Goal: Transaction & Acquisition: Purchase product/service

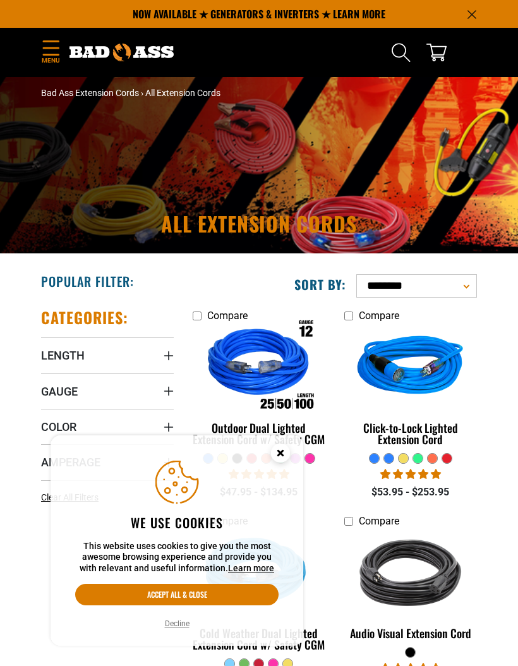
click at [290, 456] on circle "Close this option" at bounding box center [280, 453] width 19 height 19
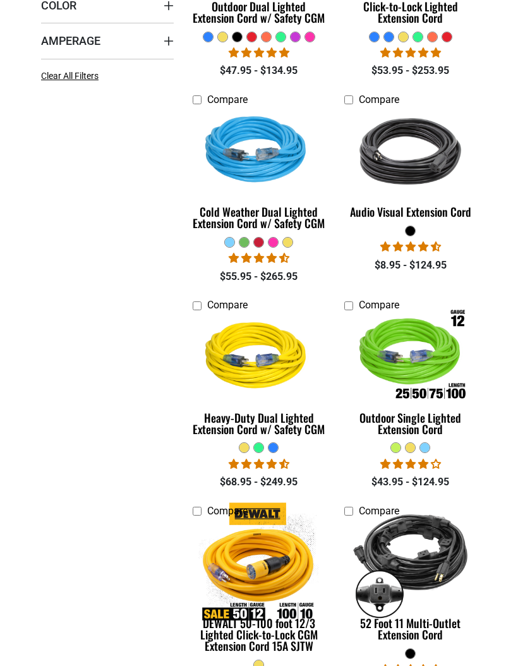
scroll to position [425, 0]
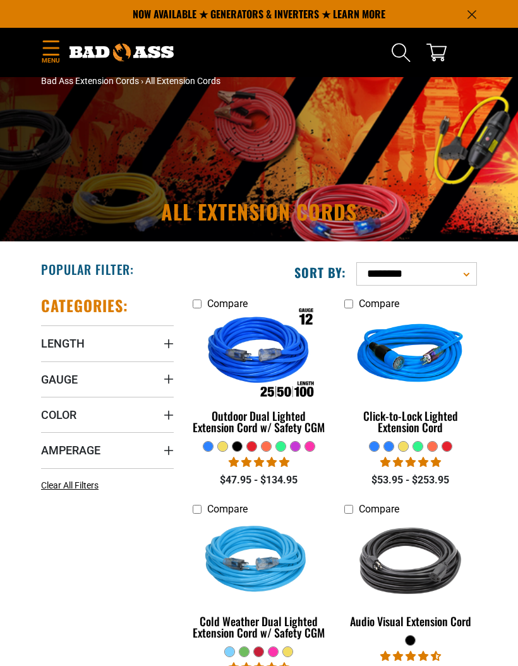
scroll to position [0, 0]
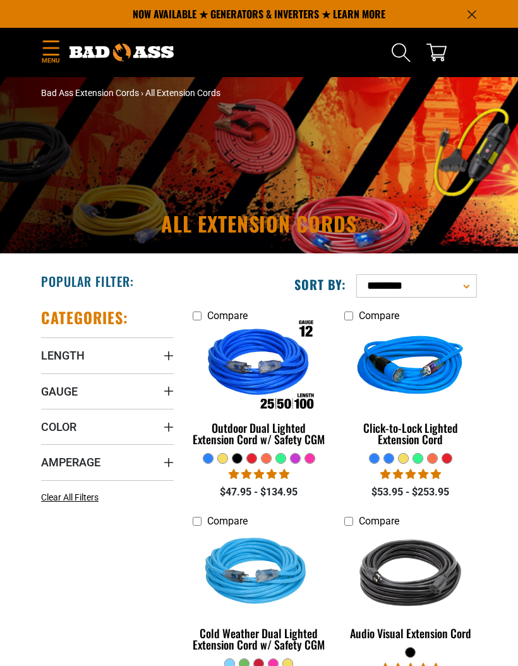
click at [150, 362] on summary "Length" at bounding box center [107, 355] width 133 height 35
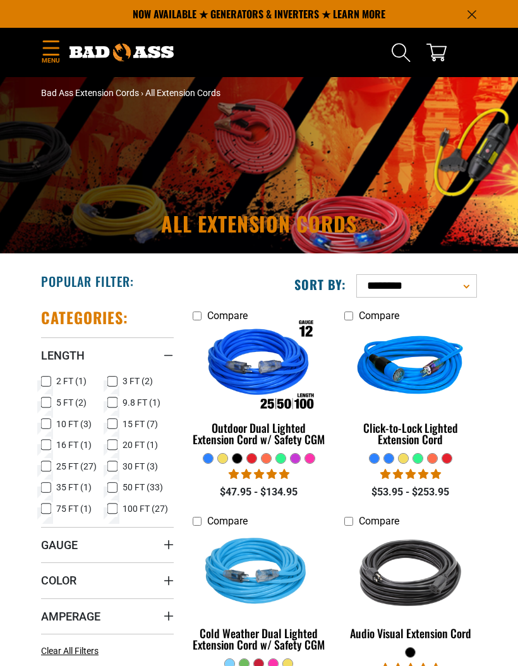
click at [131, 442] on span "20 FT (1)" at bounding box center [140, 445] width 35 height 9
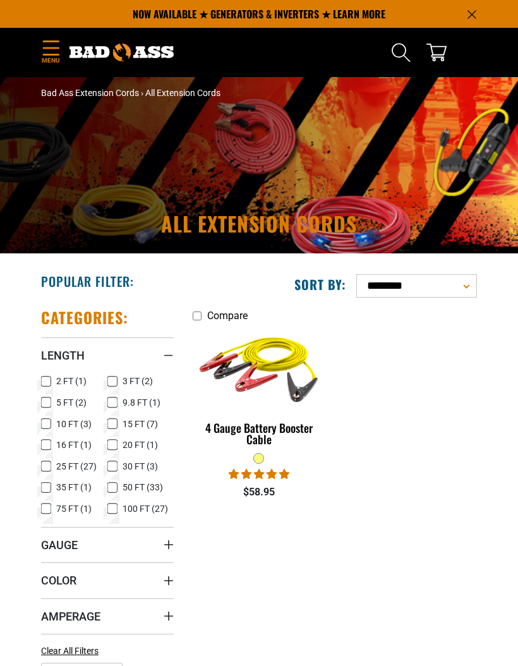
click at [185, 558] on div "Compare 4 Gauge Battery Booster Cable 2 reviews $58.95" at bounding box center [334, 493] width 303 height 391
click at [170, 550] on div "Gauge" at bounding box center [169, 545] width 10 height 10
click at [130, 562] on summary "Gauge" at bounding box center [107, 544] width 133 height 35
click at [159, 550] on summary "Gauge" at bounding box center [107, 544] width 133 height 35
click at [62, 566] on span "4 AWG (1)" at bounding box center [76, 570] width 40 height 9
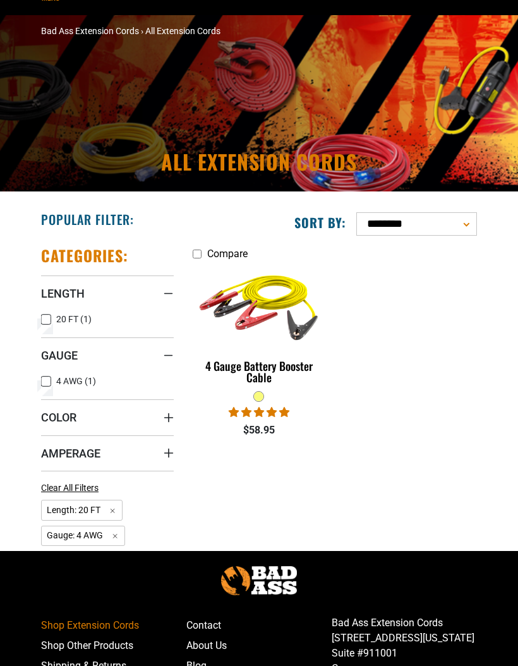
scroll to position [63, 0]
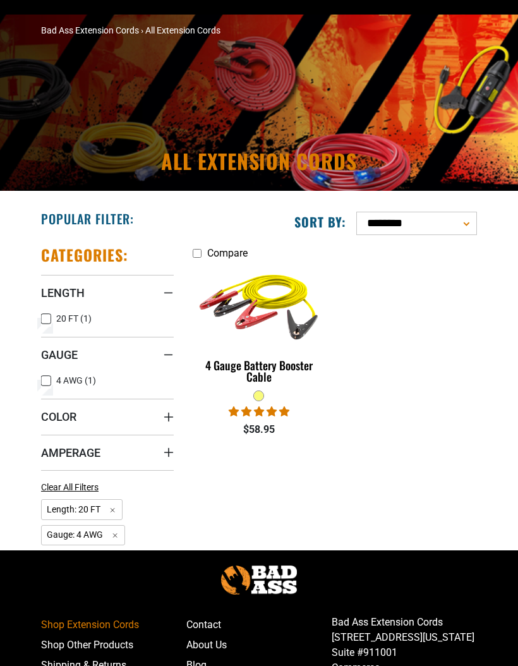
click at [162, 435] on summary "Amperage" at bounding box center [107, 452] width 133 height 35
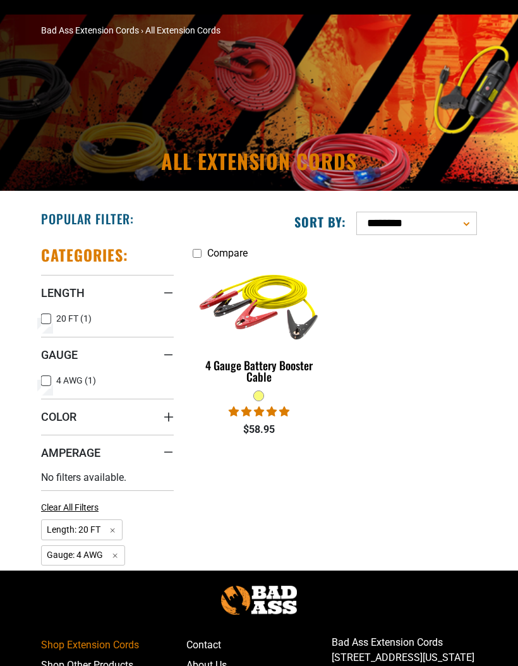
click at [140, 417] on summary "Color" at bounding box center [107, 416] width 133 height 35
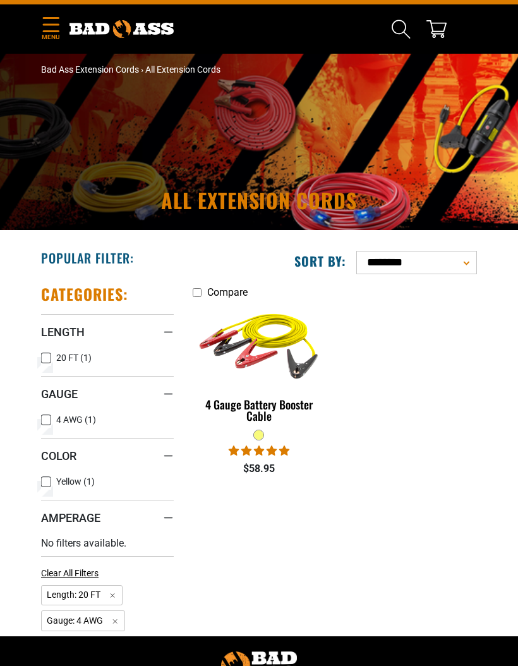
scroll to position [0, 0]
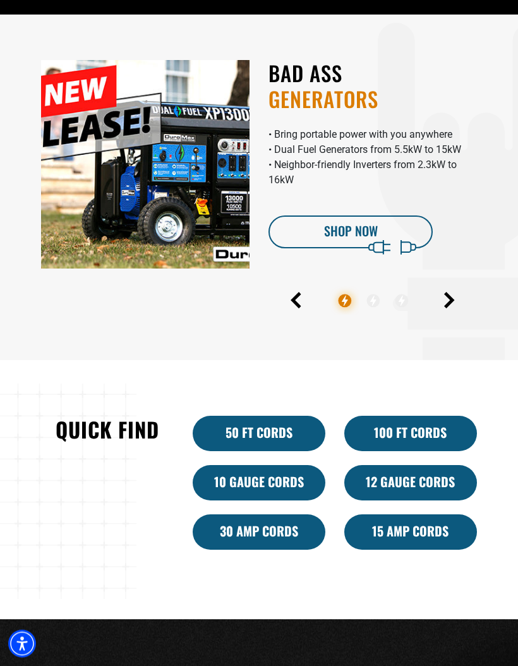
scroll to position [429, 0]
click at [412, 248] on link "Shop Now" at bounding box center [351, 232] width 164 height 33
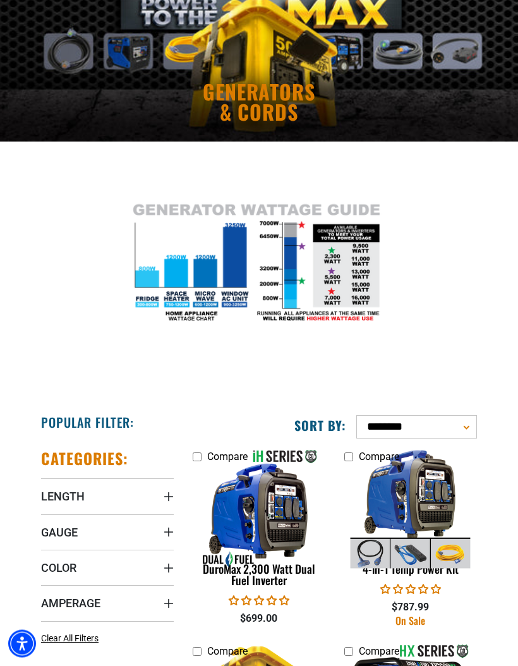
click at [164, 496] on div "Length" at bounding box center [169, 497] width 10 height 10
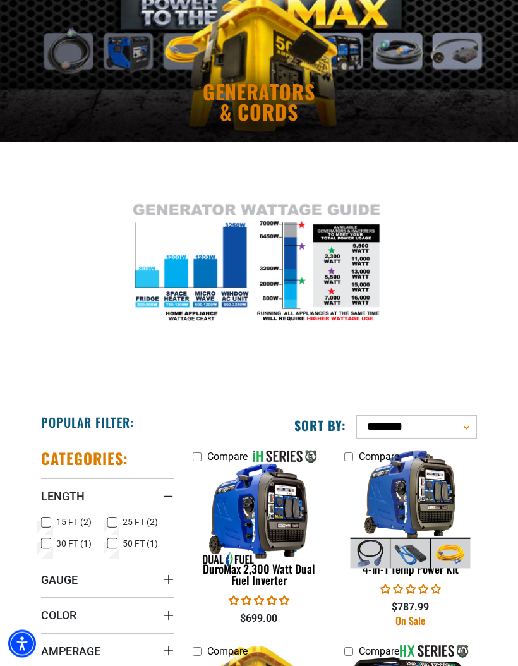
scroll to position [112, 0]
click at [119, 516] on label "25 FT (2) 25 FT (2 products)" at bounding box center [140, 523] width 66 height 16
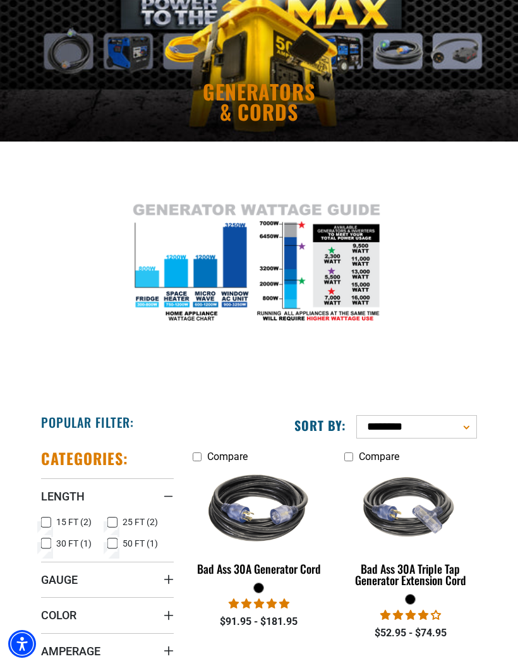
click at [152, 582] on summary "Gauge" at bounding box center [107, 579] width 133 height 35
click at [171, 573] on summary "Gauge" at bounding box center [107, 579] width 133 height 35
click at [157, 609] on summary "Color" at bounding box center [107, 614] width 133 height 35
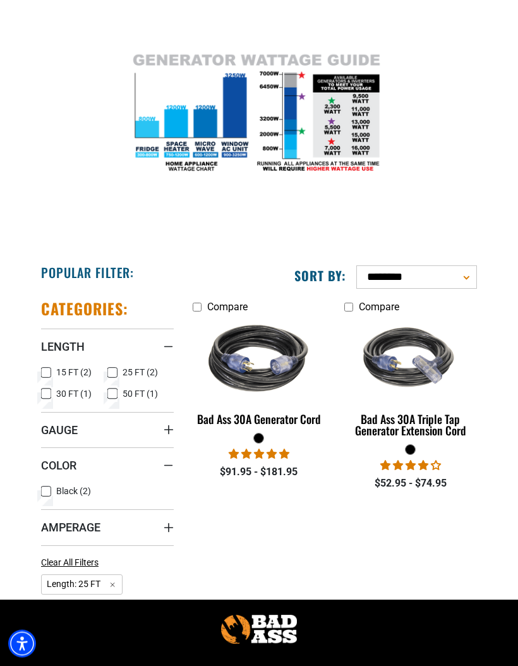
scroll to position [262, 0]
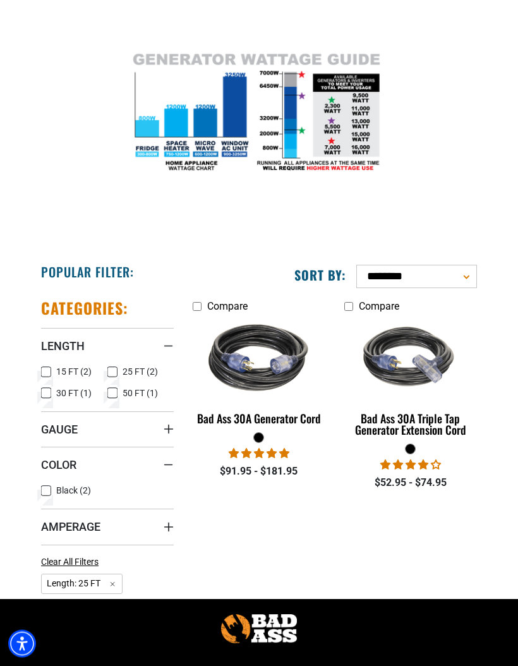
click at [99, 558] on span "Clear All Filters" at bounding box center [70, 563] width 58 height 10
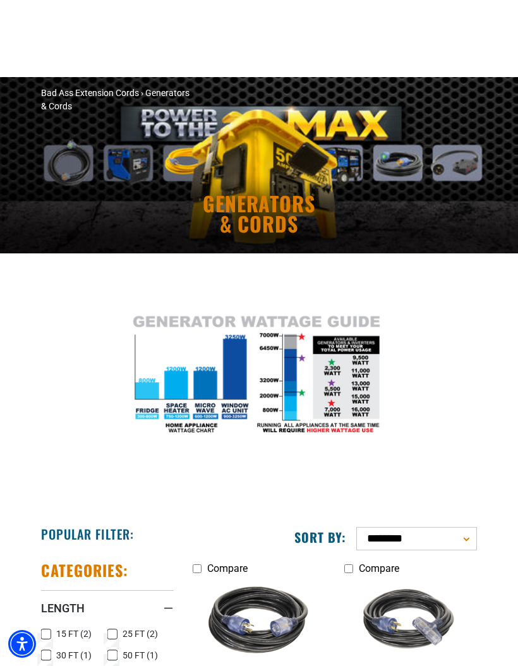
scroll to position [308, 0]
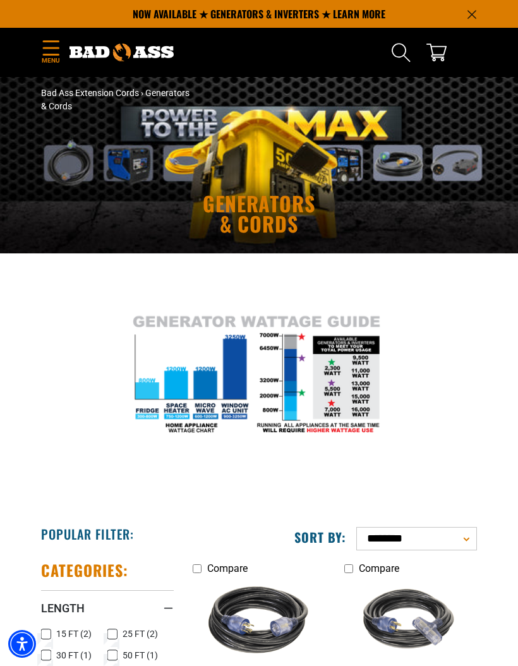
scroll to position [308, 0]
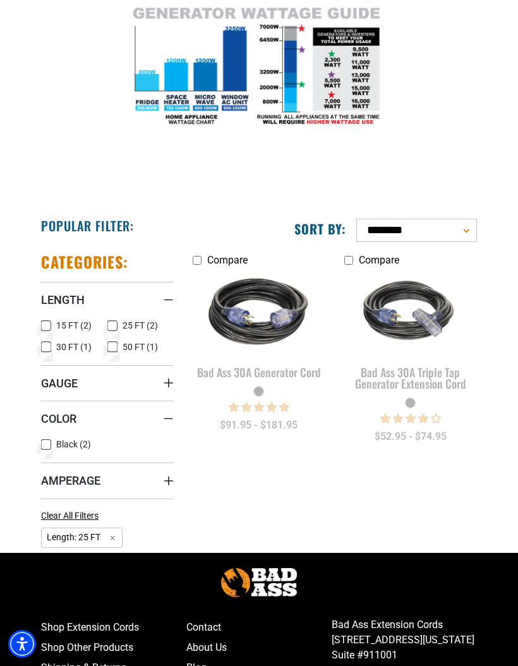
scroll to position [158, 0]
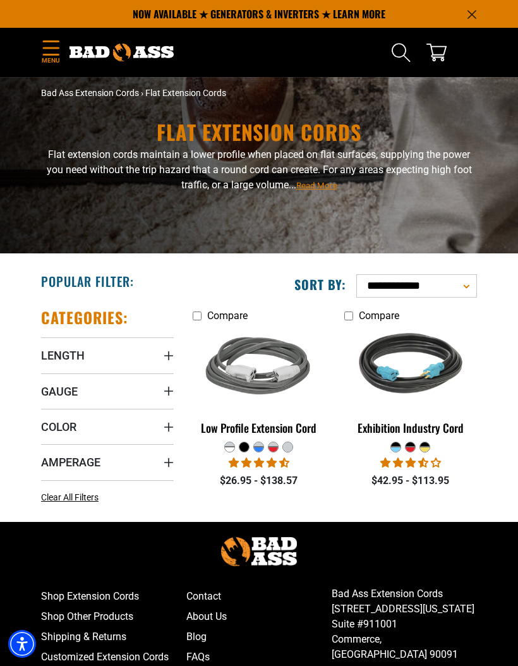
click at [315, 386] on img at bounding box center [259, 368] width 134 height 120
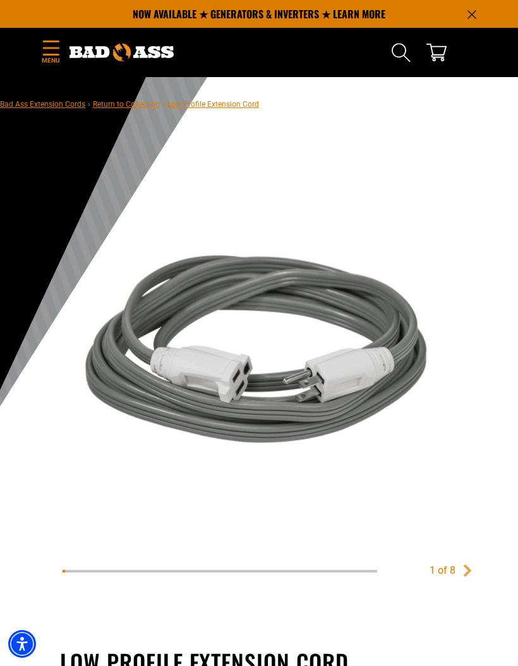
click at [476, 561] on main-product-gallery "1 of 8 Next" at bounding box center [259, 374] width 449 height 439
click at [466, 583] on main-product-gallery "1 of 8 Next" at bounding box center [259, 374] width 449 height 439
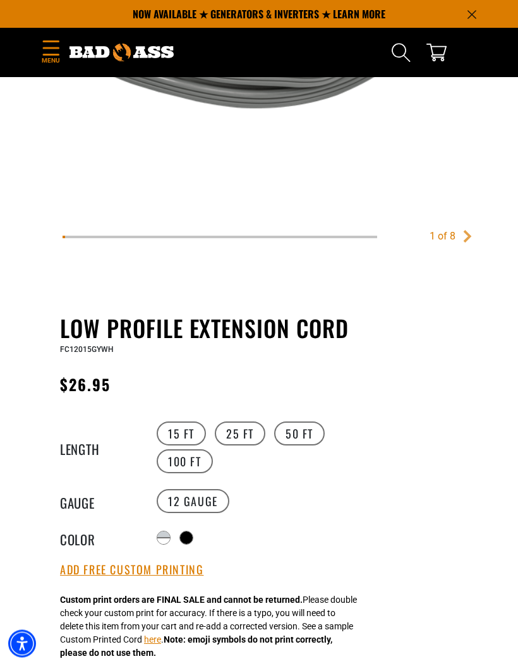
scroll to position [334, 0]
click at [251, 433] on label "25 FT" at bounding box center [240, 434] width 51 height 24
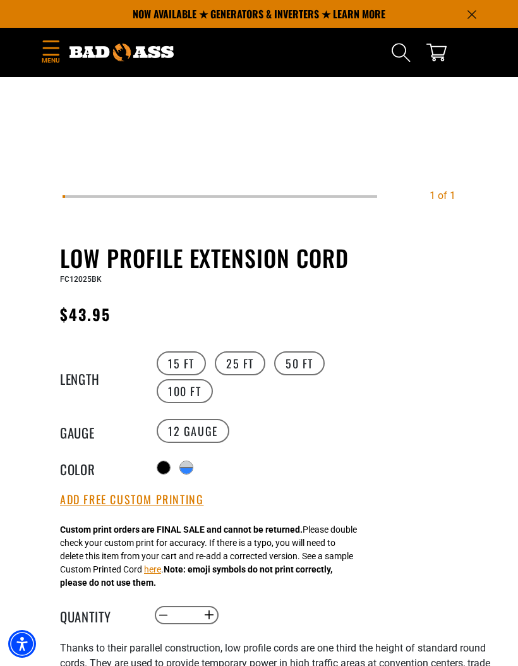
scroll to position [401, 0]
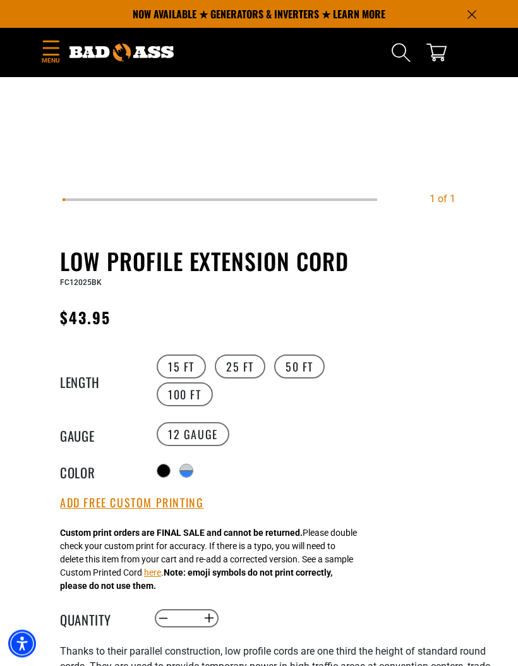
click at [468, 206] on main-product-gallery at bounding box center [259, 3] width 449 height 439
click at [466, 197] on main-product-gallery at bounding box center [259, 3] width 449 height 439
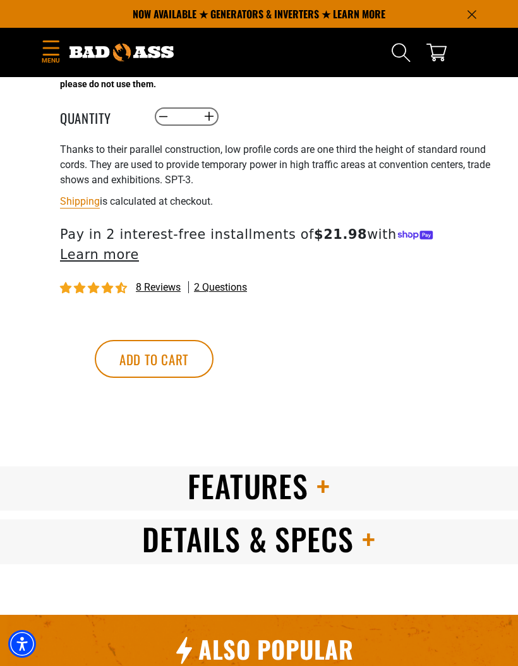
scroll to position [902, 0]
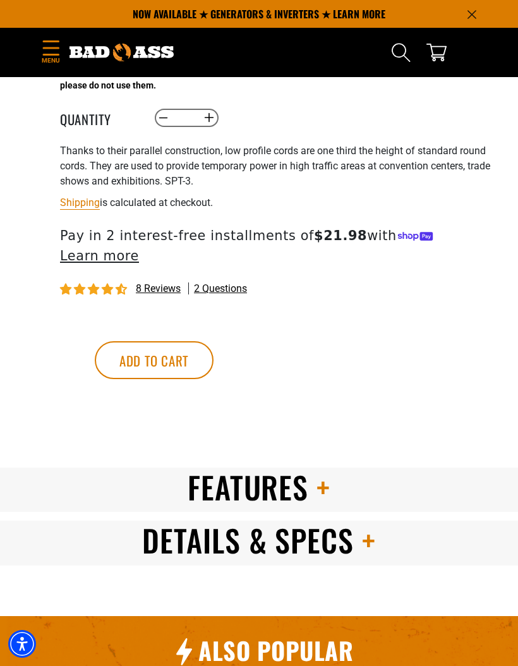
click at [329, 484] on span at bounding box center [319, 487] width 22 height 45
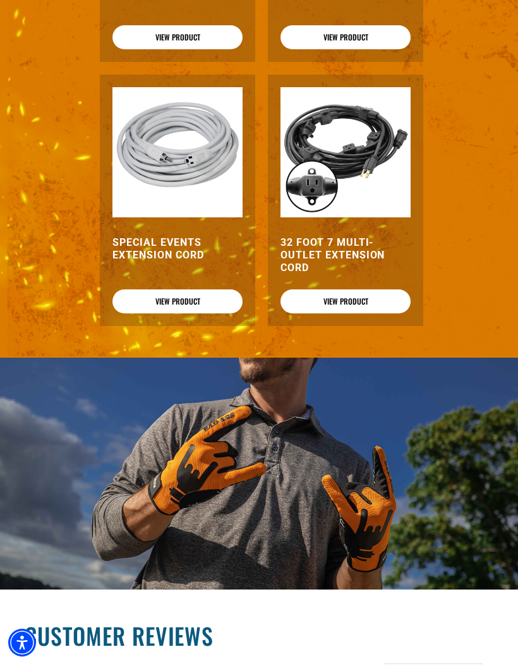
scroll to position [1766, 0]
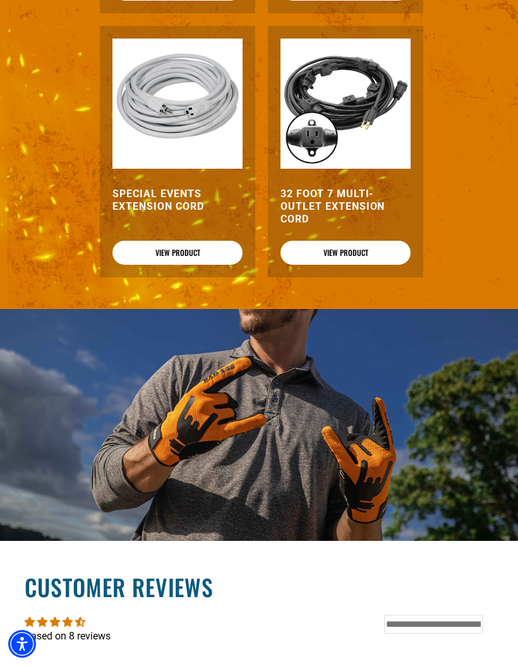
scroll to position [77, 0]
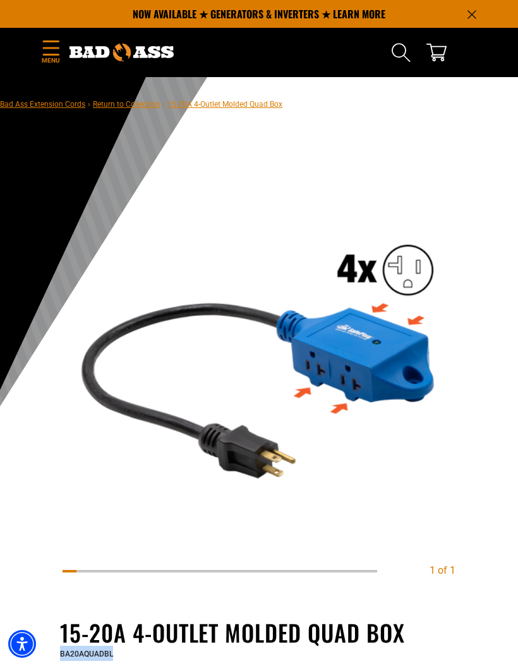
click at [331, 528] on img at bounding box center [259, 354] width 393 height 393
click at [327, 539] on img at bounding box center [259, 354] width 393 height 393
